Goal: Find specific page/section: Find specific page/section

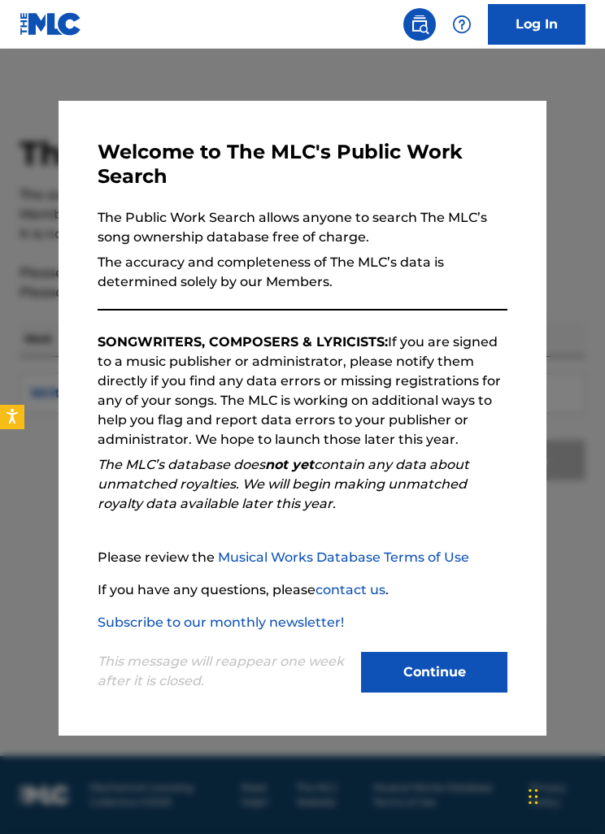
click at [407, 679] on button "Continue" at bounding box center [434, 672] width 146 height 41
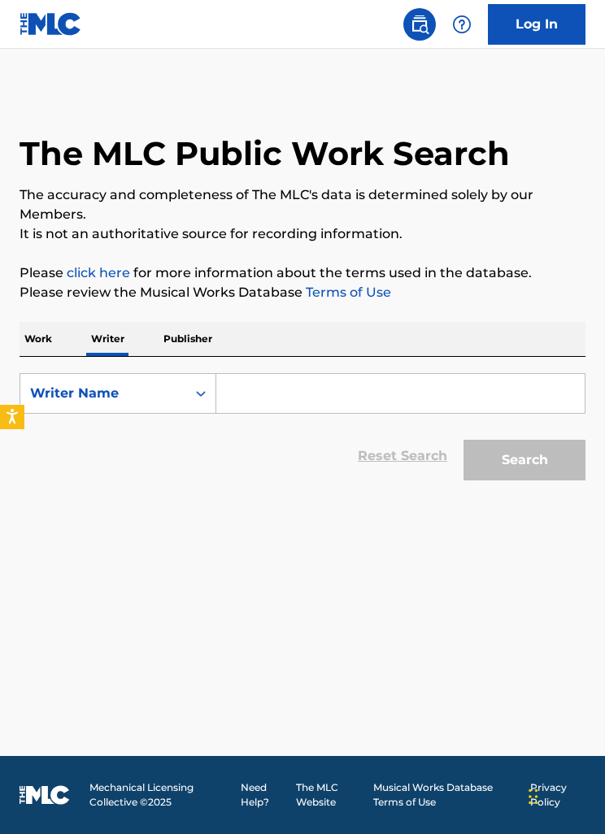
click at [221, 387] on input "Search Form" at bounding box center [400, 393] width 368 height 39
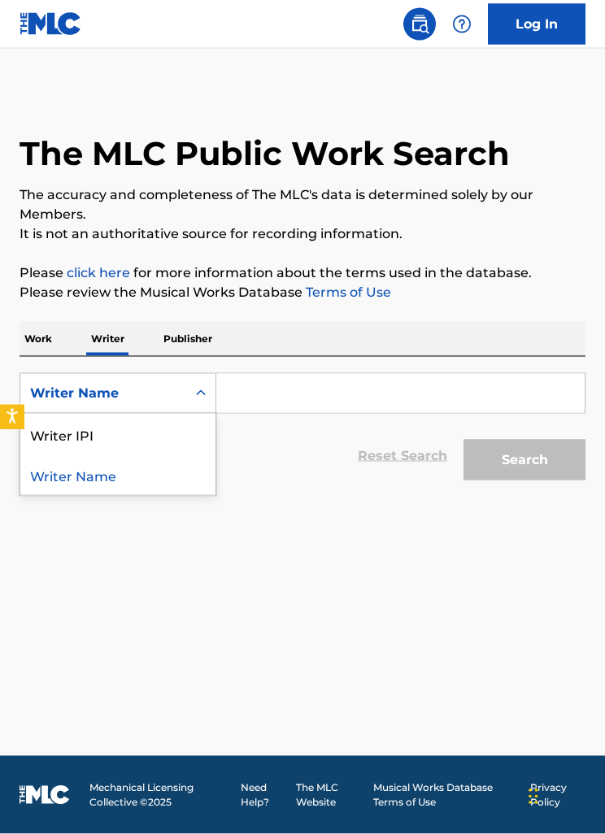
click at [73, 468] on div "Writer Name" at bounding box center [117, 474] width 195 height 41
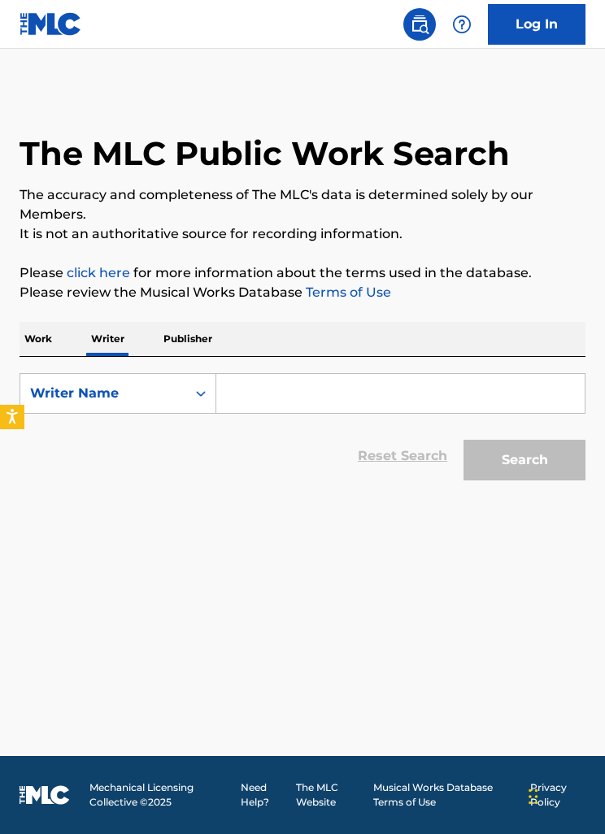
click at [233, 374] on input "Search Form" at bounding box center [400, 393] width 368 height 39
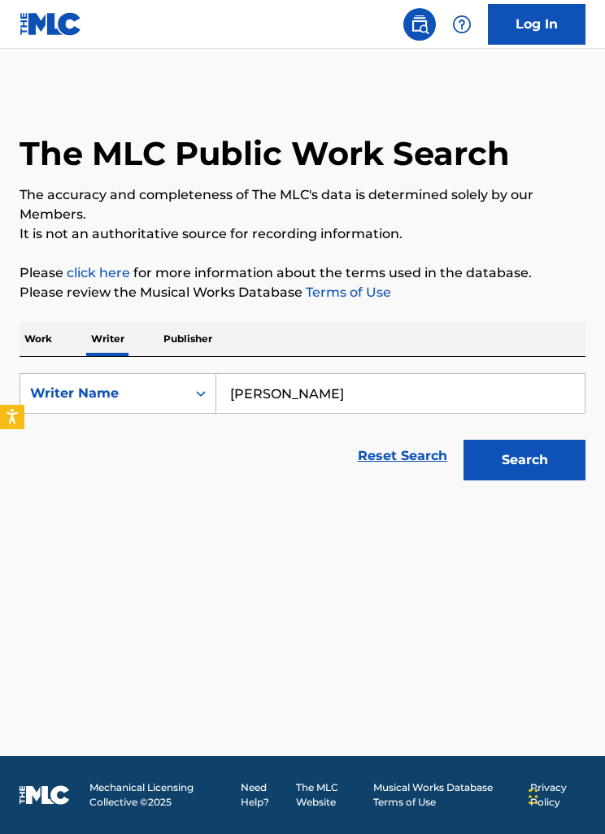
click at [502, 456] on button "Search" at bounding box center [524, 460] width 122 height 41
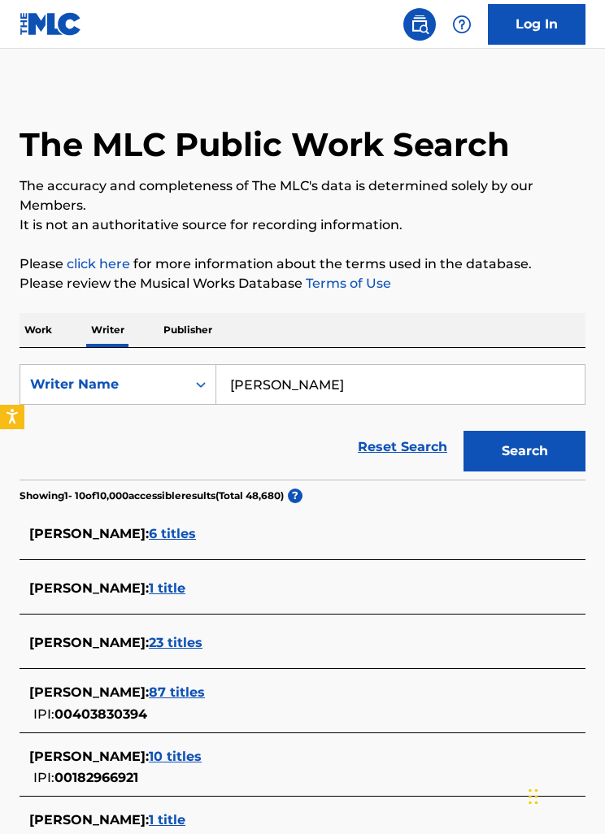
scroll to position [0, 0]
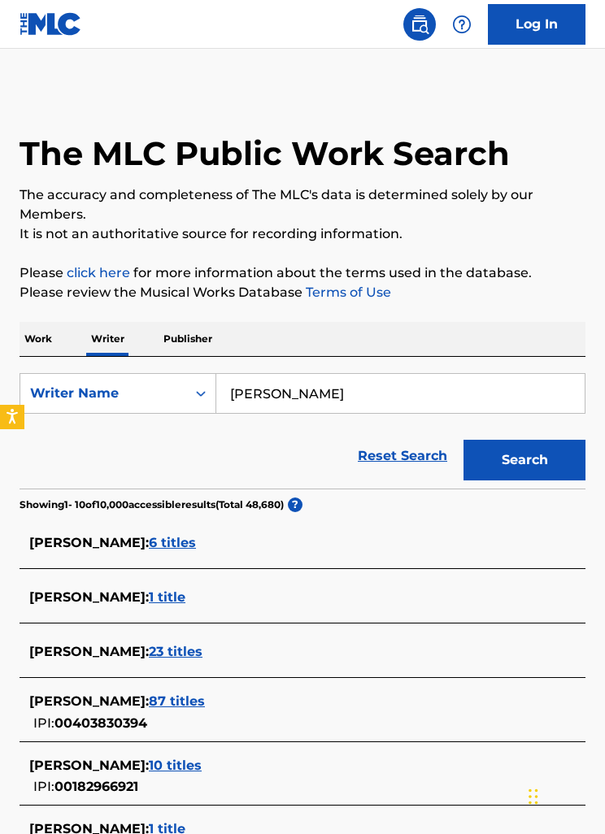
click at [351, 384] on input "[PERSON_NAME]" at bounding box center [400, 393] width 368 height 39
click at [356, 376] on input "[PERSON_NAME]" at bounding box center [400, 393] width 368 height 39
click at [355, 384] on input "[PERSON_NAME]" at bounding box center [400, 393] width 368 height 39
click at [368, 391] on input "[PERSON_NAME]" at bounding box center [400, 393] width 368 height 39
type input "[PERSON_NAME]"
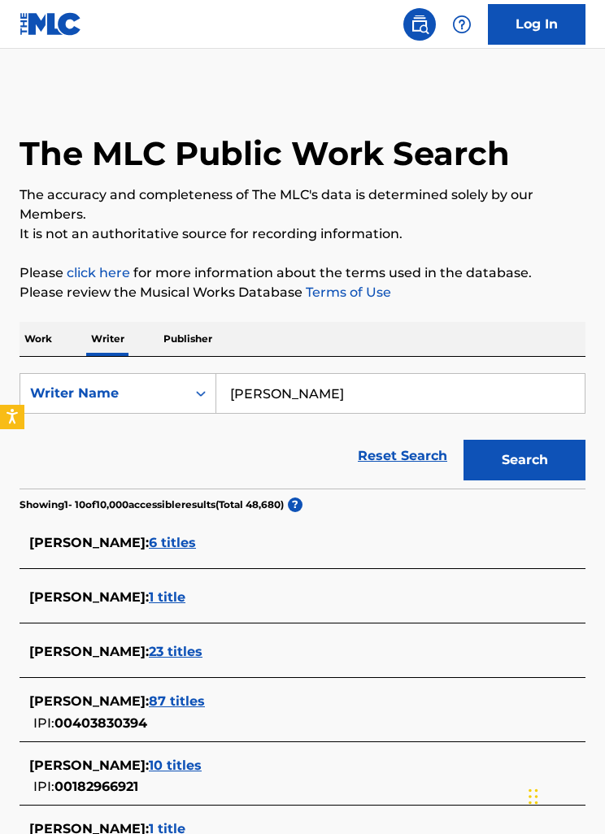
click at [502, 458] on button "Search" at bounding box center [524, 460] width 122 height 41
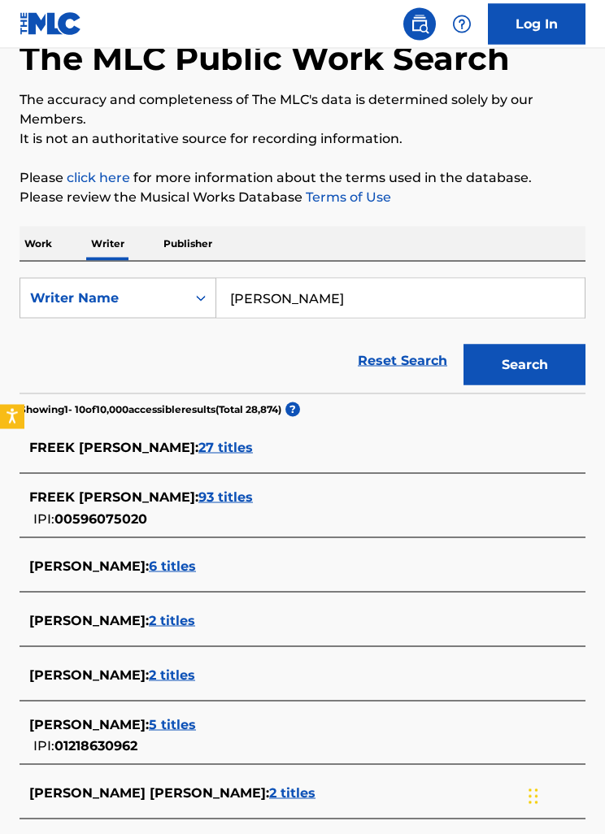
scroll to position [95, 0]
click at [153, 567] on span "6 titles" at bounding box center [172, 565] width 47 height 15
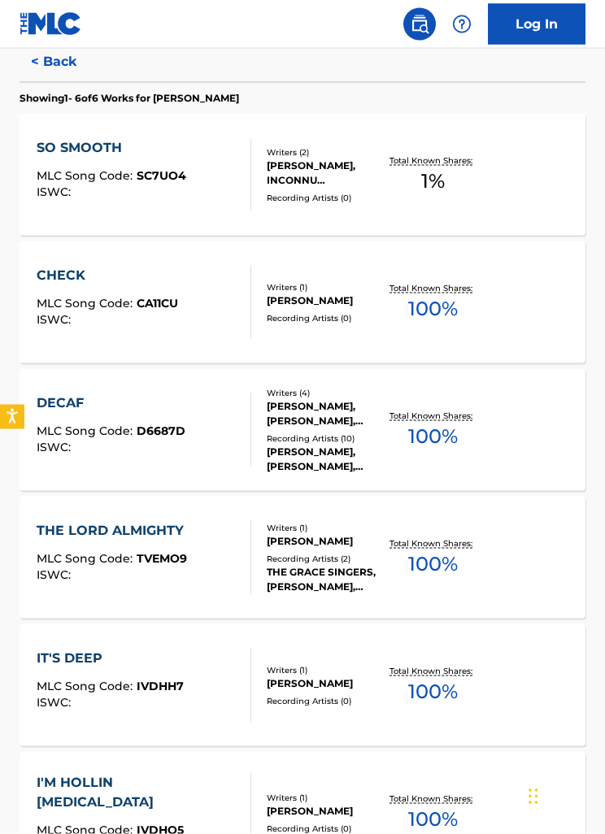
scroll to position [597, 0]
